Goal: Task Accomplishment & Management: Use online tool/utility

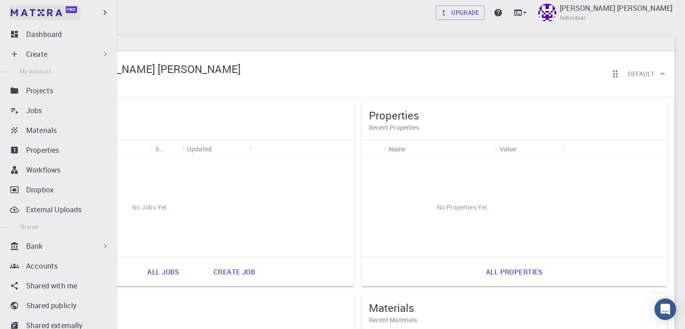
click at [50, 15] on img at bounding box center [36, 12] width 51 height 7
click at [103, 10] on icon "button" at bounding box center [105, 13] width 10 height 10
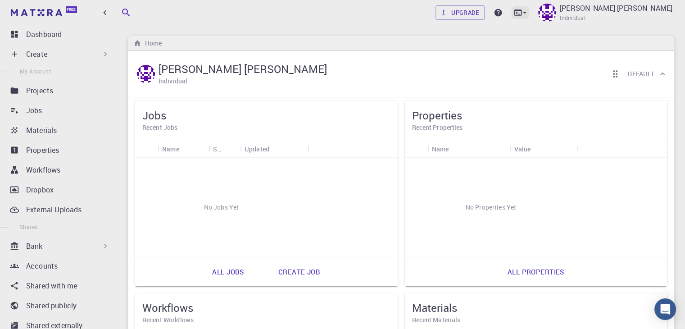
click at [529, 13] on icon at bounding box center [524, 12] width 9 height 9
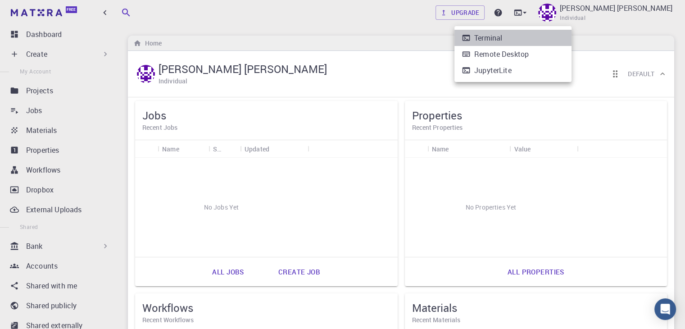
click at [508, 36] on li "Terminal" at bounding box center [513, 38] width 117 height 16
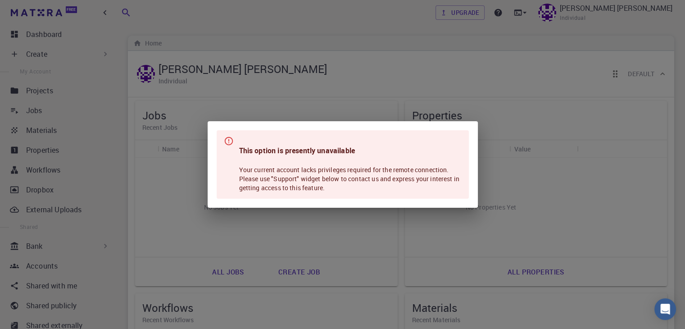
click at [426, 25] on div "This option is presently unavailable Your current account lacks privileges requ…" at bounding box center [342, 164] width 685 height 329
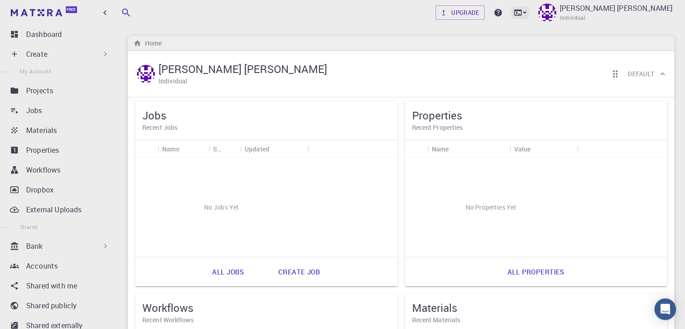
click at [522, 11] on icon at bounding box center [518, 12] width 8 height 6
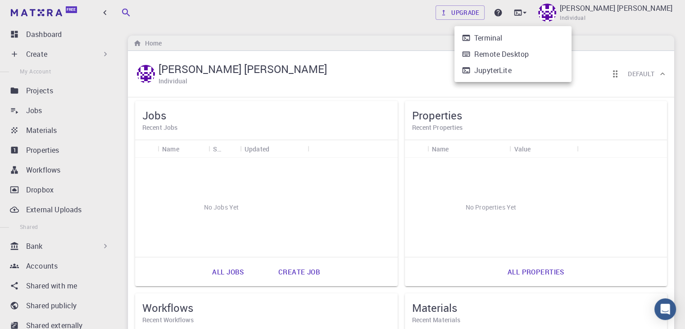
click at [524, 56] on div "Remote Desktop" at bounding box center [501, 54] width 55 height 11
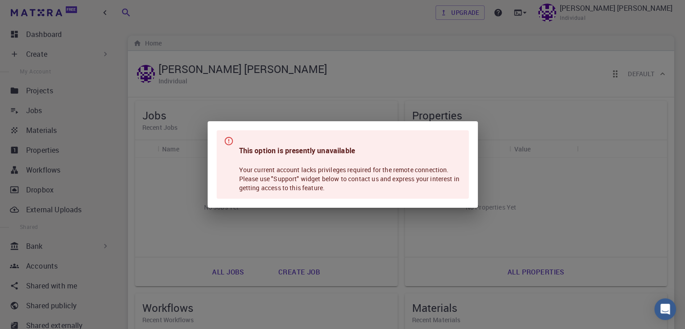
click at [382, 42] on div "This option is presently unavailable Your current account lacks privileges requ…" at bounding box center [342, 164] width 685 height 329
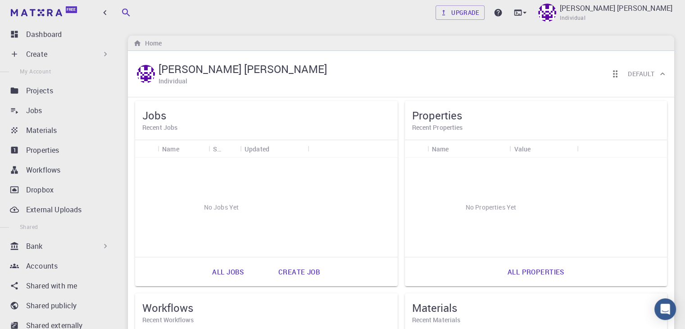
click at [268, 272] on link "Create job" at bounding box center [299, 272] width 62 height 22
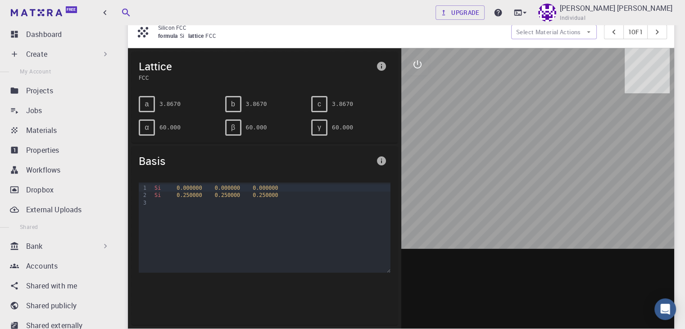
scroll to position [45, 0]
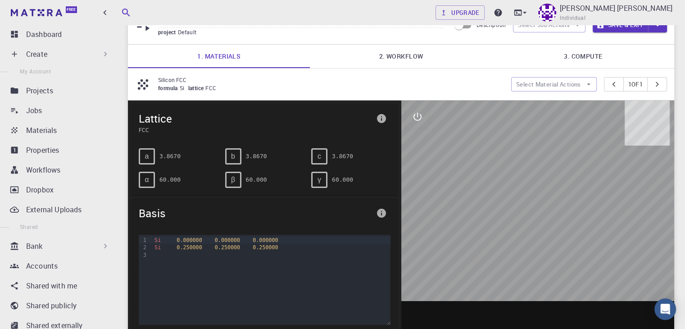
drag, startPoint x: 578, startPoint y: 177, endPoint x: 530, endPoint y: 221, distance: 65.1
click at [531, 221] on div at bounding box center [537, 240] width 273 height 280
drag, startPoint x: 523, startPoint y: 217, endPoint x: 545, endPoint y: 205, distance: 25.4
click at [545, 205] on div at bounding box center [537, 240] width 273 height 280
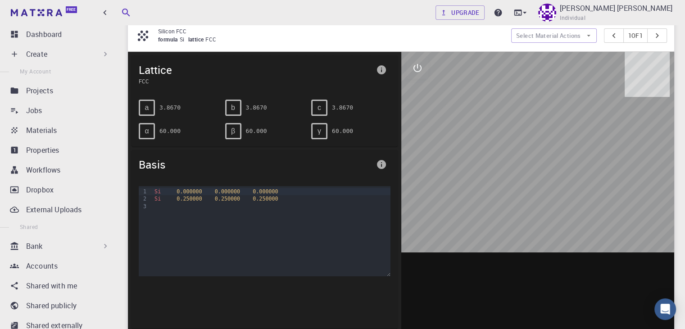
scroll to position [135, 0]
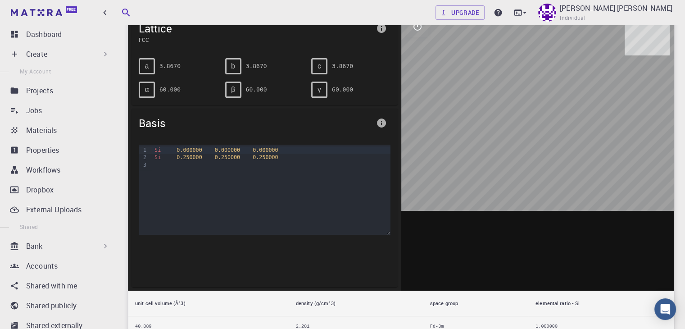
drag, startPoint x: 541, startPoint y: 123, endPoint x: 563, endPoint y: 142, distance: 28.7
click at [562, 142] on div at bounding box center [537, 150] width 273 height 280
drag, startPoint x: 552, startPoint y: 132, endPoint x: 566, endPoint y: 155, distance: 26.9
click at [566, 155] on div at bounding box center [537, 150] width 273 height 280
drag, startPoint x: 560, startPoint y: 181, endPoint x: 556, endPoint y: 204, distance: 23.0
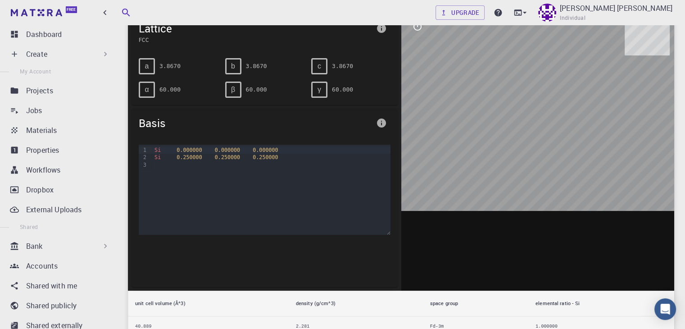
click at [556, 204] on div at bounding box center [537, 150] width 273 height 280
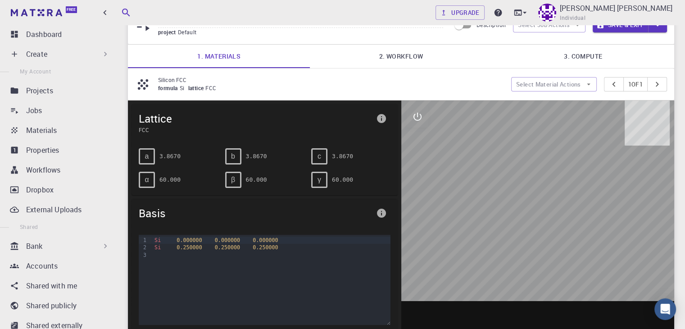
scroll to position [0, 0]
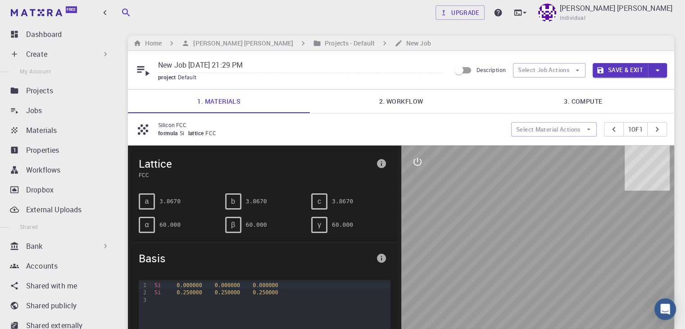
click at [521, 231] on div at bounding box center [537, 286] width 273 height 280
drag, startPoint x: 526, startPoint y: 205, endPoint x: 522, endPoint y: 214, distance: 9.3
click at [522, 214] on div at bounding box center [537, 286] width 273 height 280
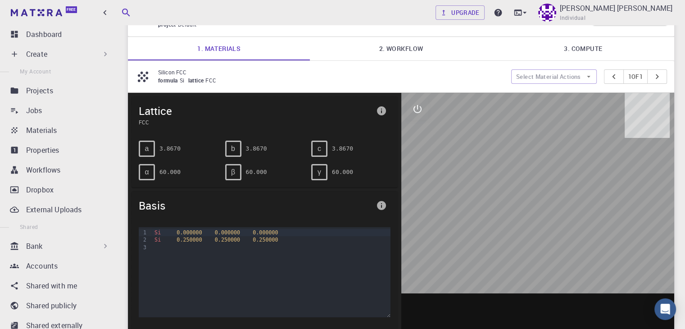
scroll to position [45, 0]
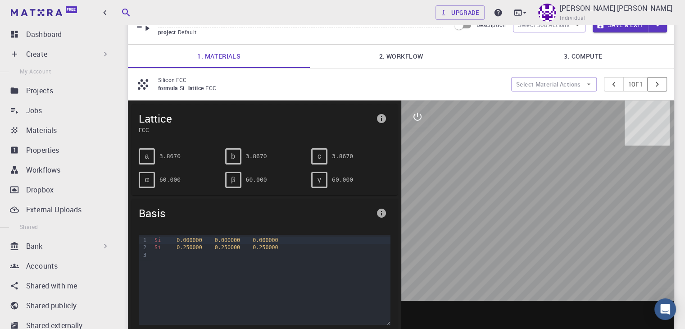
click at [658, 82] on icon "pager" at bounding box center [657, 84] width 10 height 10
click at [585, 84] on icon "button" at bounding box center [589, 84] width 8 height 8
click at [560, 98] on span "Add materials" at bounding box center [559, 101] width 55 height 9
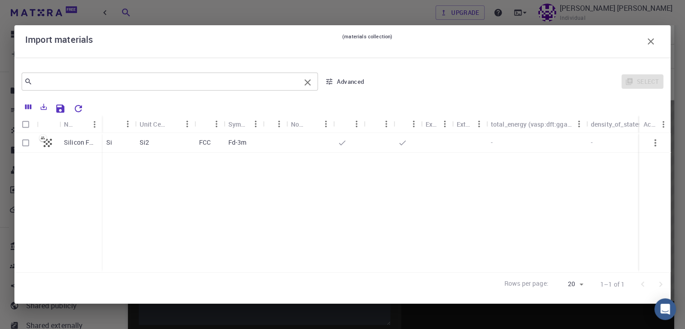
click at [80, 89] on div "​" at bounding box center [170, 82] width 296 height 18
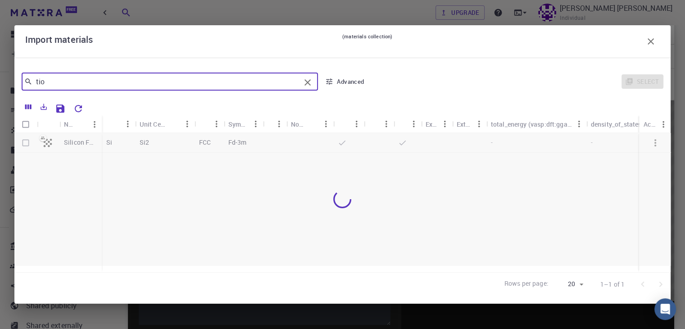
type input "tio"
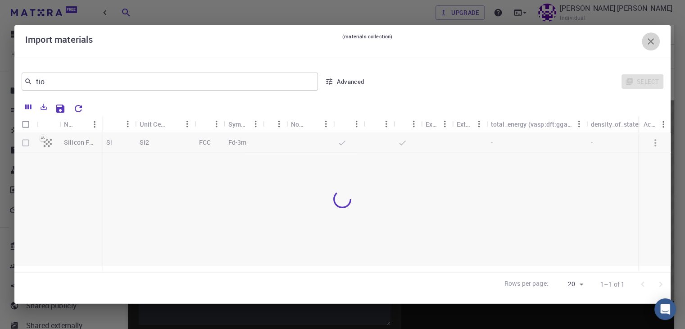
click at [651, 42] on icon "button" at bounding box center [651, 41] width 6 height 6
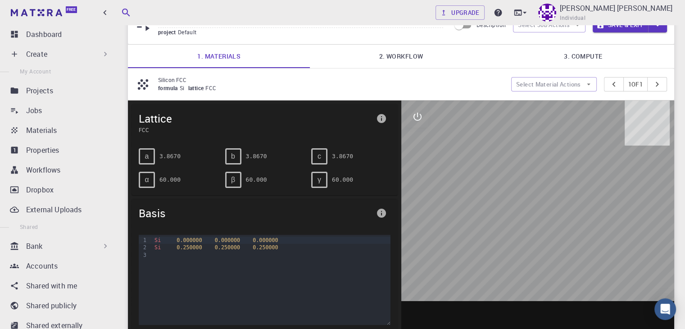
drag, startPoint x: 530, startPoint y: 148, endPoint x: 547, endPoint y: 211, distance: 65.4
click at [547, 211] on div at bounding box center [537, 240] width 273 height 280
